Goal: Check status: Check status

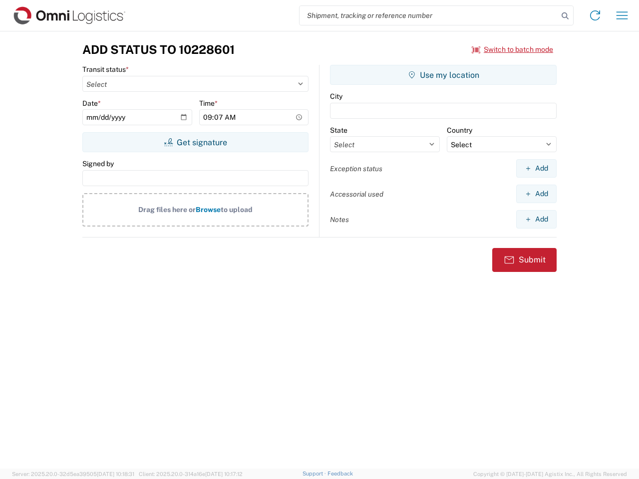
click at [429, 15] on input "search" at bounding box center [428, 15] width 258 height 19
click at [565, 16] on icon at bounding box center [565, 16] width 14 height 14
click at [595, 15] on icon at bounding box center [595, 15] width 16 height 16
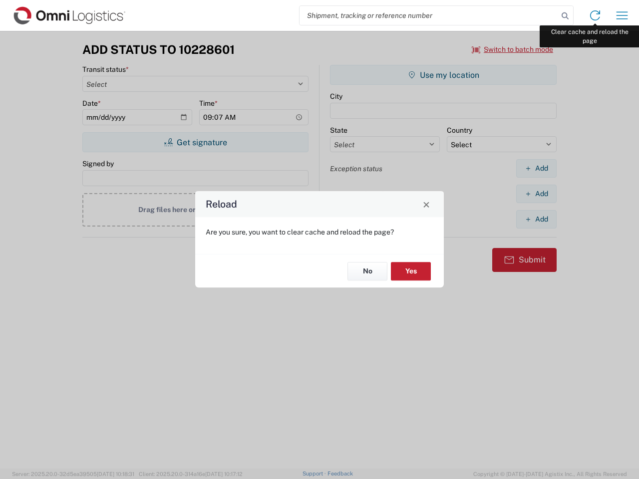
click at [622, 15] on div "Reload Are you sure, you want to clear cache and reload the page? No Yes" at bounding box center [319, 239] width 639 height 479
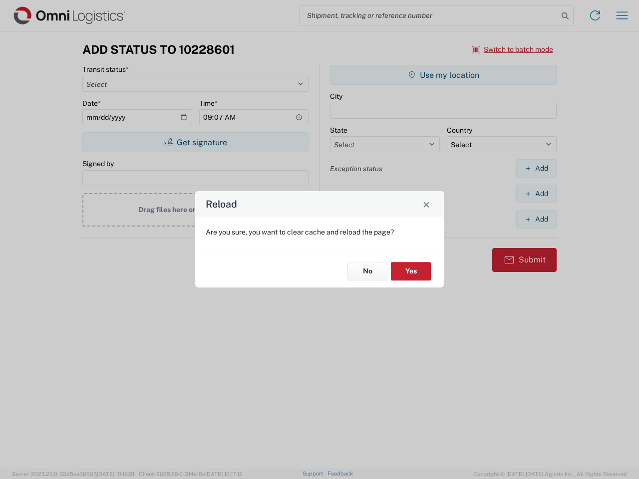
click at [512, 49] on div "Reload Are you sure, you want to clear cache and reload the page? No Yes" at bounding box center [319, 239] width 639 height 479
click at [195, 142] on div "Reload Are you sure, you want to clear cache and reload the page? No Yes" at bounding box center [319, 239] width 639 height 479
click at [443, 75] on div "Reload Are you sure, you want to clear cache and reload the page? No Yes" at bounding box center [319, 239] width 639 height 479
click at [536, 168] on div "Reload Are you sure, you want to clear cache and reload the page? No Yes" at bounding box center [319, 239] width 639 height 479
click at [536, 194] on div "Reload Are you sure, you want to clear cache and reload the page? No Yes" at bounding box center [319, 239] width 639 height 479
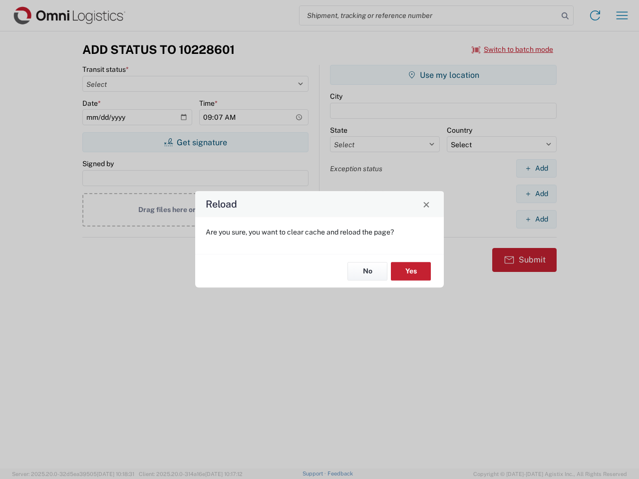
click at [536, 219] on div "Reload Are you sure, you want to clear cache and reload the page? No Yes" at bounding box center [319, 239] width 639 height 479
